Goal: Task Accomplishment & Management: Use online tool/utility

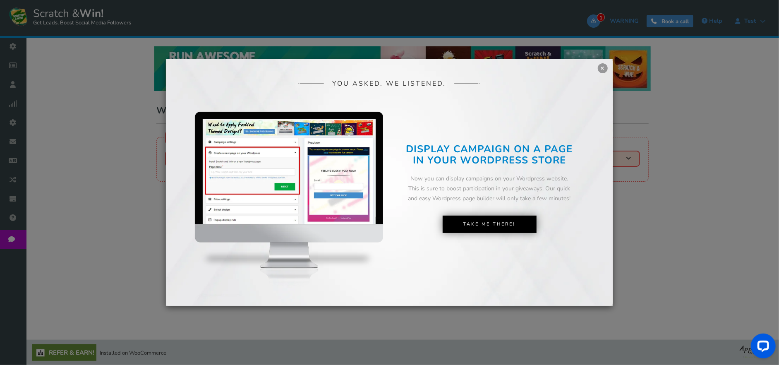
click at [597, 68] on div "YOU ASKED. WE LISTENED. DISPLAY CAMPAIGN ON A PAGE IN YOUR SHOPIFY STORE Now yo…" at bounding box center [389, 182] width 447 height 246
click at [599, 68] on link "×" at bounding box center [603, 68] width 10 height 10
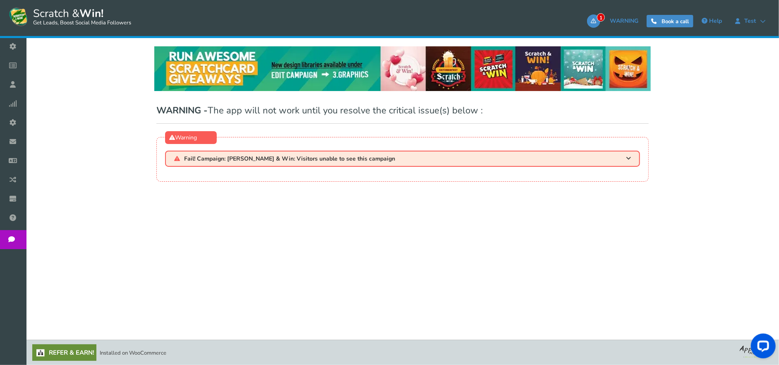
click at [30, 71] on link "Campaigns" at bounding box center [15, 65] width 30 height 19
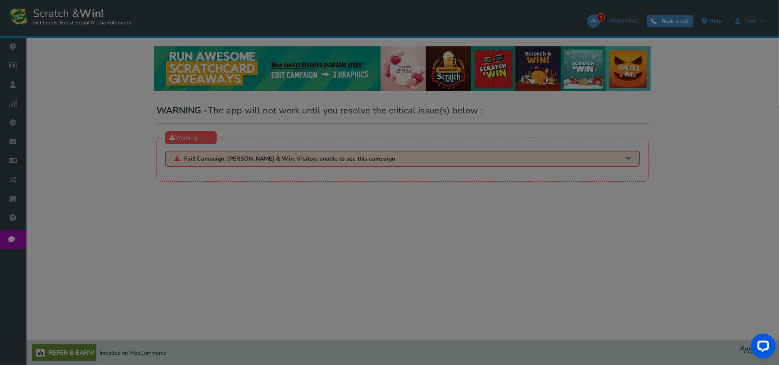
select select "21102"
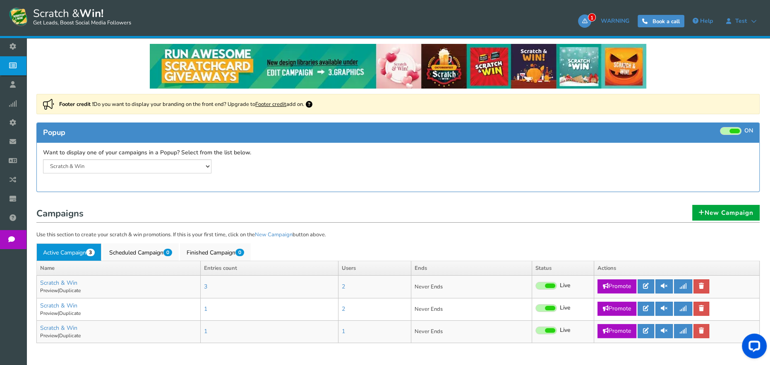
scroll to position [96, 0]
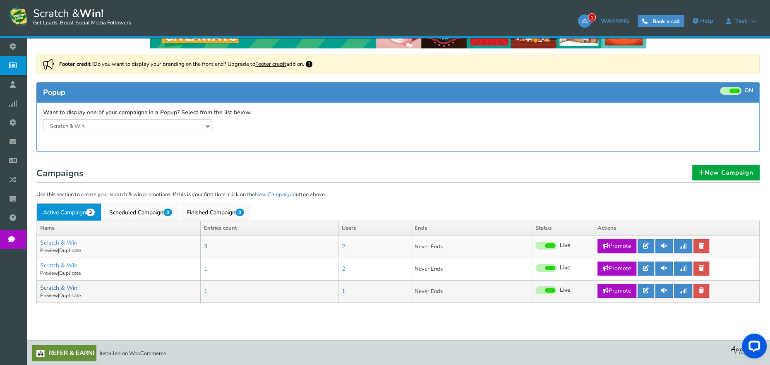
click at [67, 285] on link "Scratch & Win" at bounding box center [58, 288] width 37 height 8
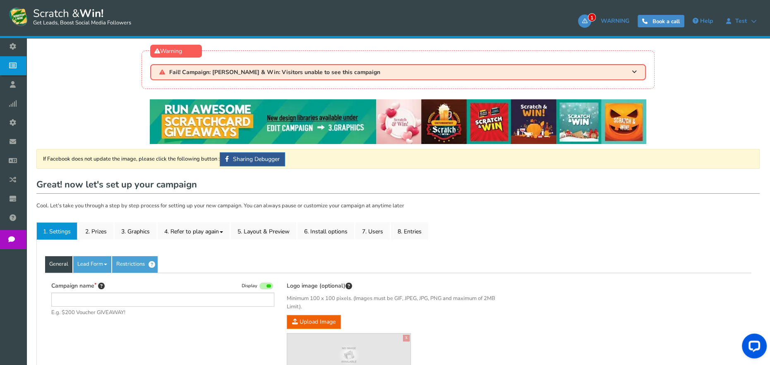
type input "Scratch & Win"
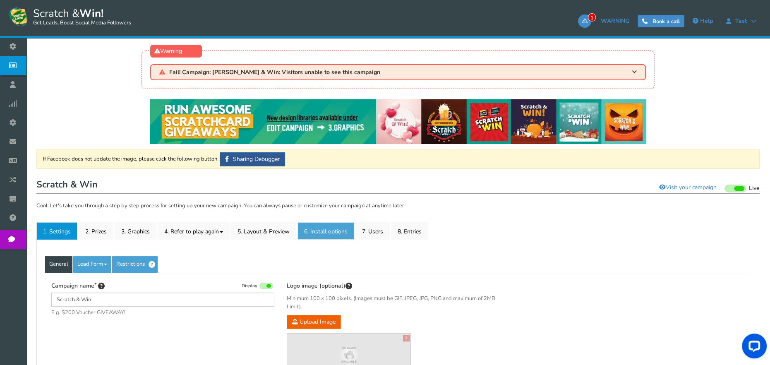
click at [328, 227] on link "6. Install options New" at bounding box center [326, 230] width 57 height 17
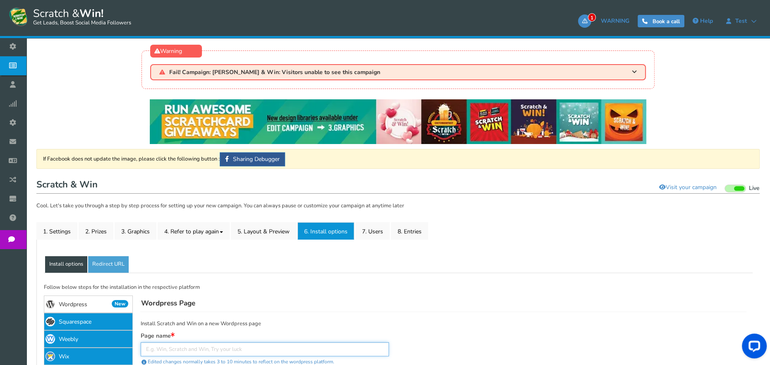
click at [267, 351] on input "text" at bounding box center [265, 349] width 248 height 14
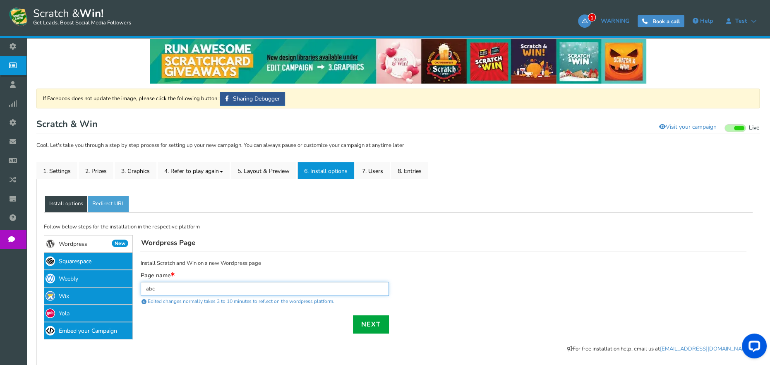
scroll to position [117, 0]
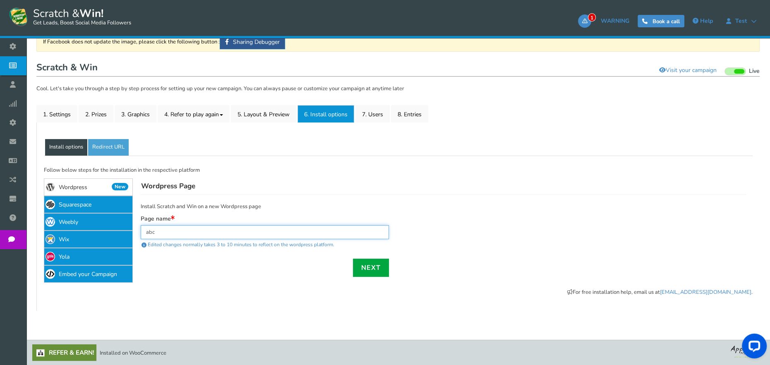
type input "abc"
click at [371, 268] on link "Next" at bounding box center [371, 268] width 36 height 18
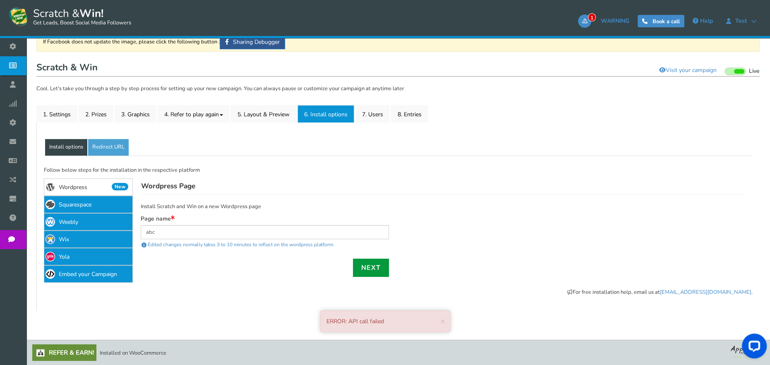
click at [374, 270] on link "Next" at bounding box center [371, 268] width 36 height 18
click at [384, 264] on link "Next" at bounding box center [371, 268] width 36 height 18
drag, startPoint x: 371, startPoint y: 269, endPoint x: 387, endPoint y: 257, distance: 19.5
click at [371, 268] on link "Next" at bounding box center [371, 268] width 36 height 18
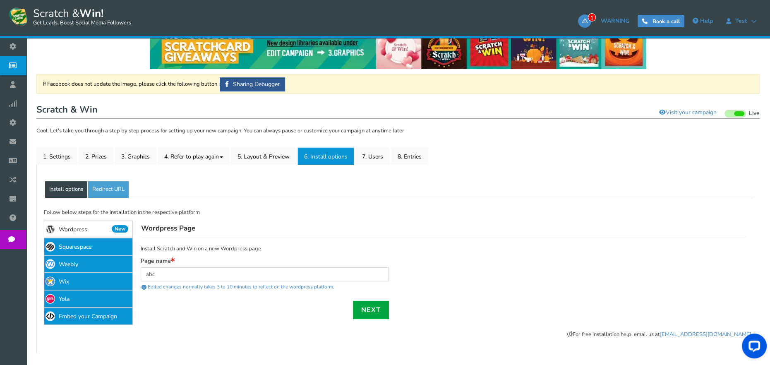
scroll to position [0, 0]
